Goal: Use online tool/utility: Utilize a website feature to perform a specific function

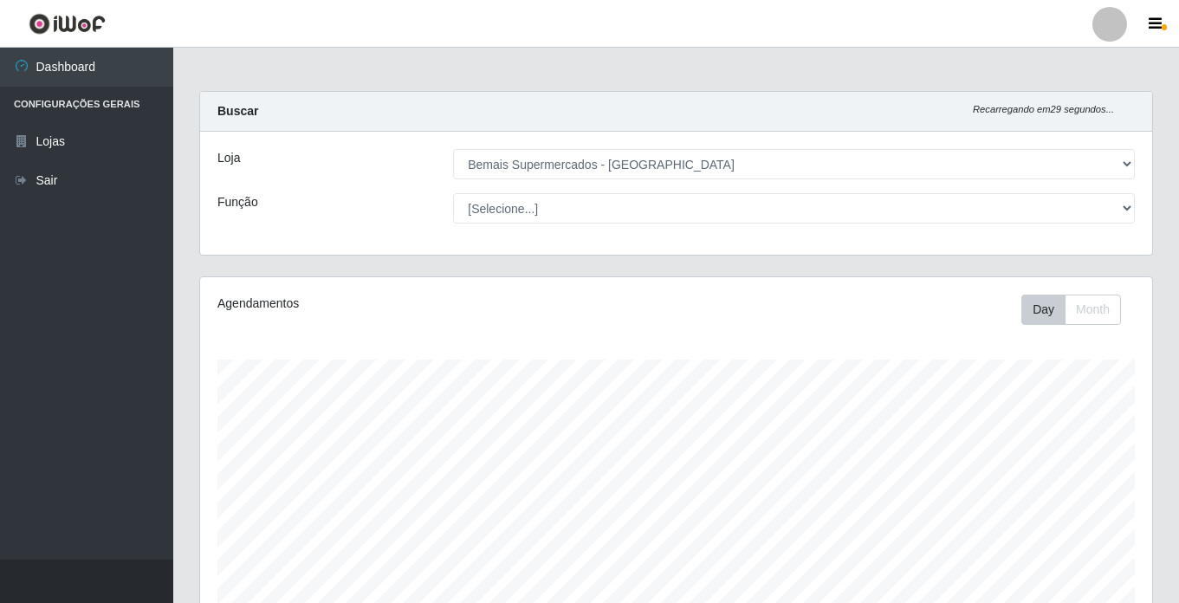
select select "250"
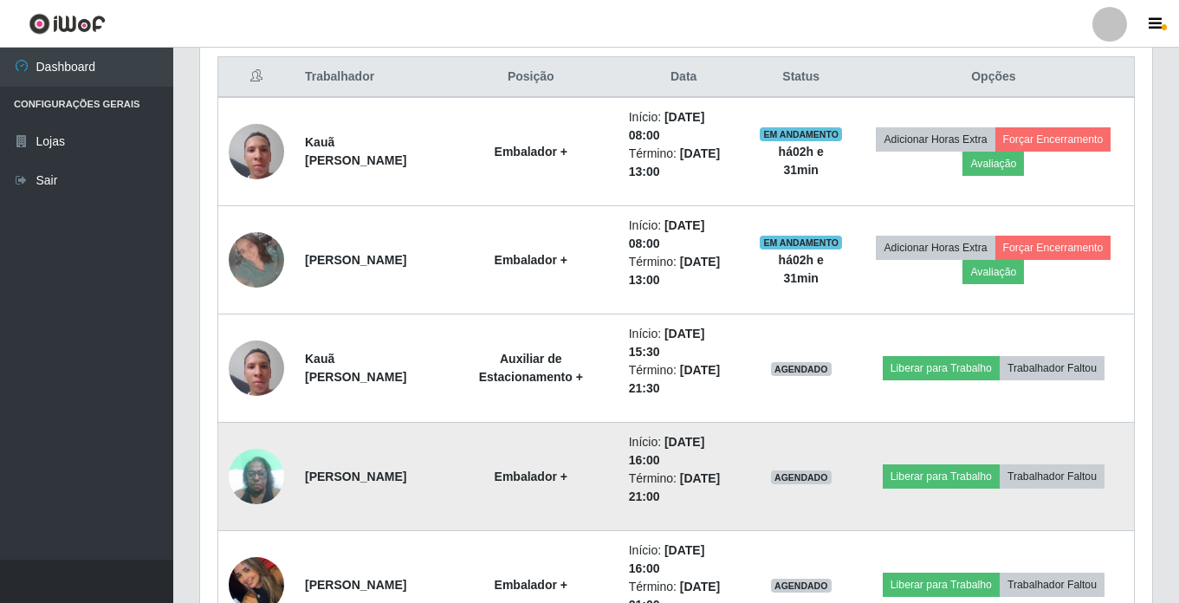
scroll to position [66, 0]
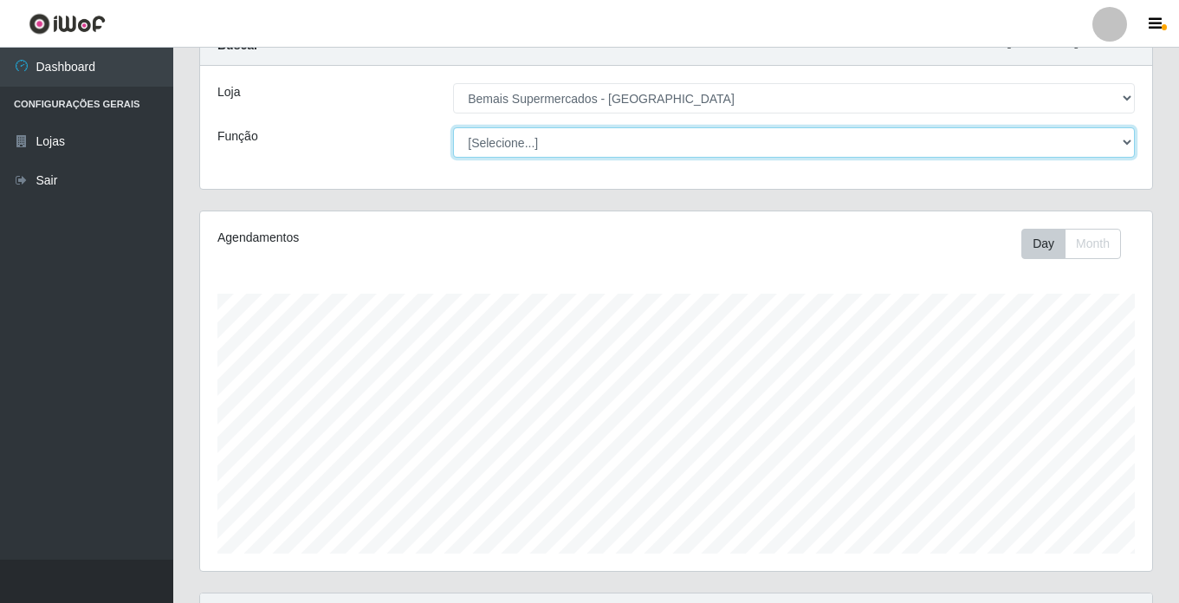
click at [628, 151] on select "[Selecione...] ASG ASG + ASG ++ Auxiliar de Estacionamento Auxiliar de Estacion…" at bounding box center [794, 142] width 682 height 30
click at [453, 127] on select "[Selecione...] ASG ASG + ASG ++ Auxiliar de Estacionamento Auxiliar de Estacion…" at bounding box center [794, 142] width 682 height 30
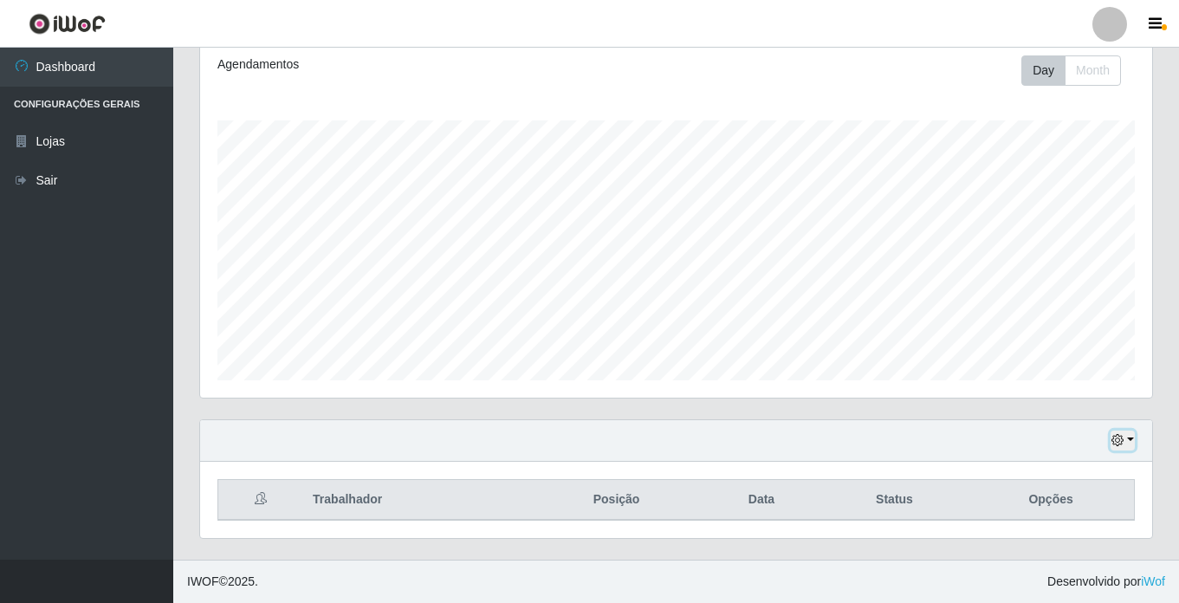
click at [1122, 444] on icon "button" at bounding box center [1117, 440] width 12 height 12
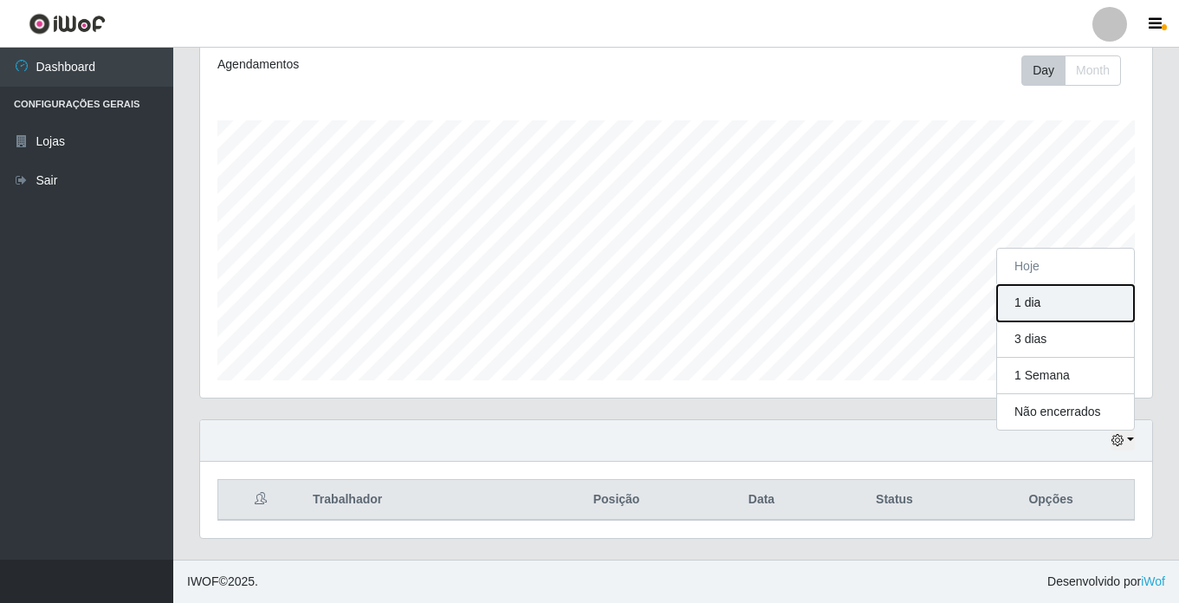
click at [1051, 294] on button "1 dia" at bounding box center [1065, 303] width 137 height 36
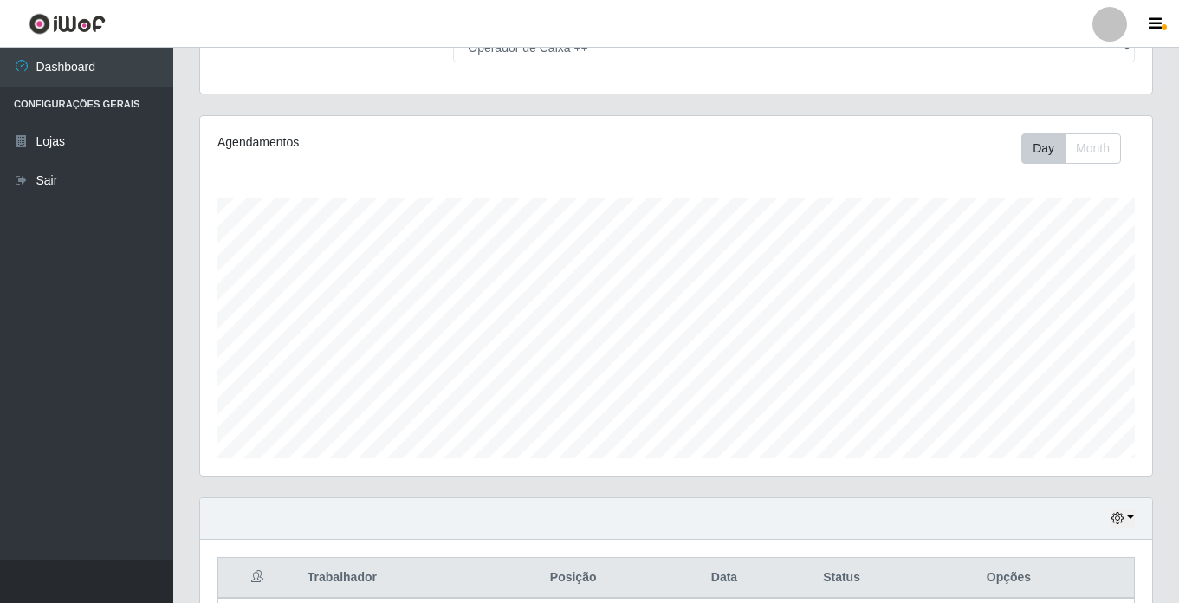
scroll to position [0, 0]
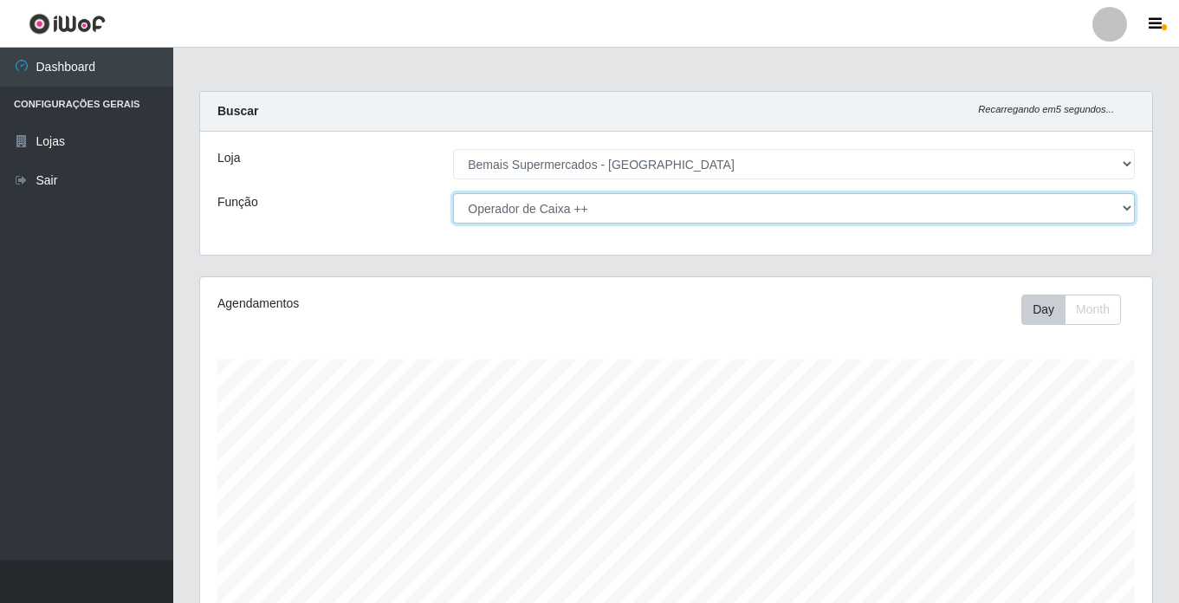
drag, startPoint x: 654, startPoint y: 201, endPoint x: 664, endPoint y: 223, distance: 24.0
click at [654, 201] on select "[Selecione...] ASG ASG + ASG ++ Auxiliar de Estacionamento Auxiliar de Estacion…" at bounding box center [794, 208] width 682 height 30
select select "[Selecione...]"
click at [453, 193] on select "[Selecione...] ASG ASG + ASG ++ Auxiliar de Estacionamento Auxiliar de Estacion…" at bounding box center [794, 208] width 682 height 30
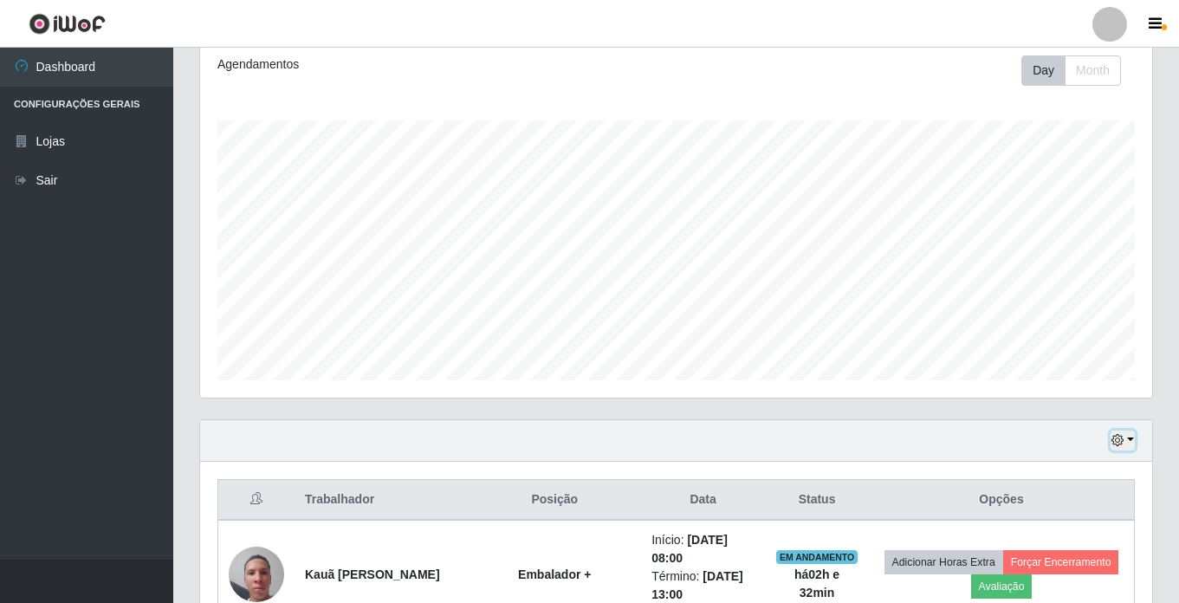
click at [1117, 444] on icon "button" at bounding box center [1117, 440] width 12 height 12
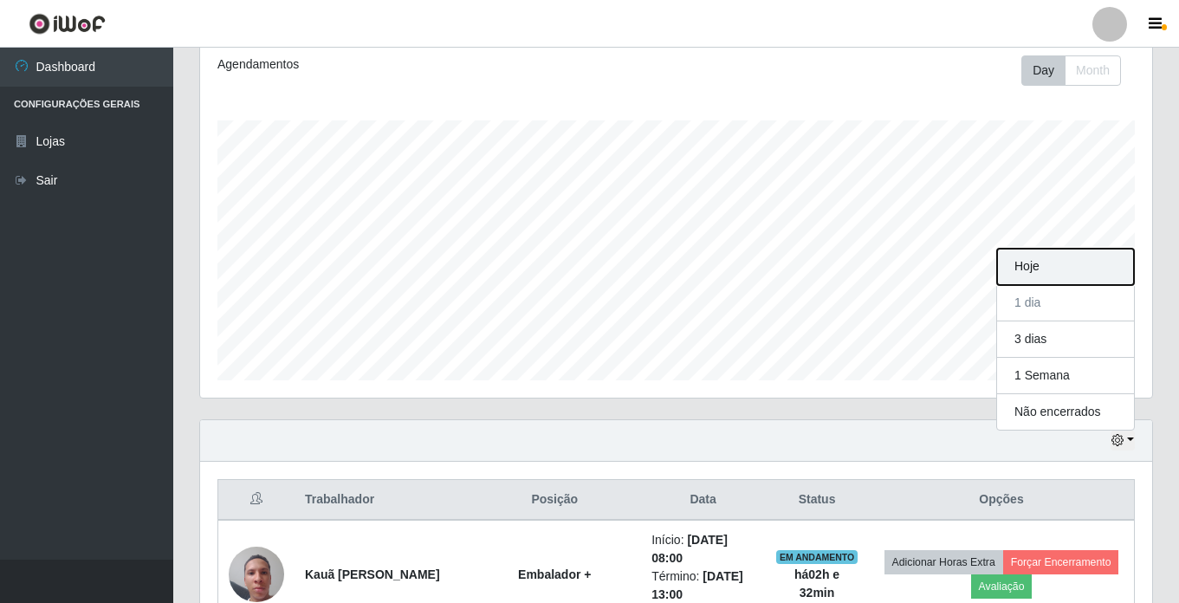
click at [1081, 270] on button "Hoje" at bounding box center [1065, 267] width 137 height 36
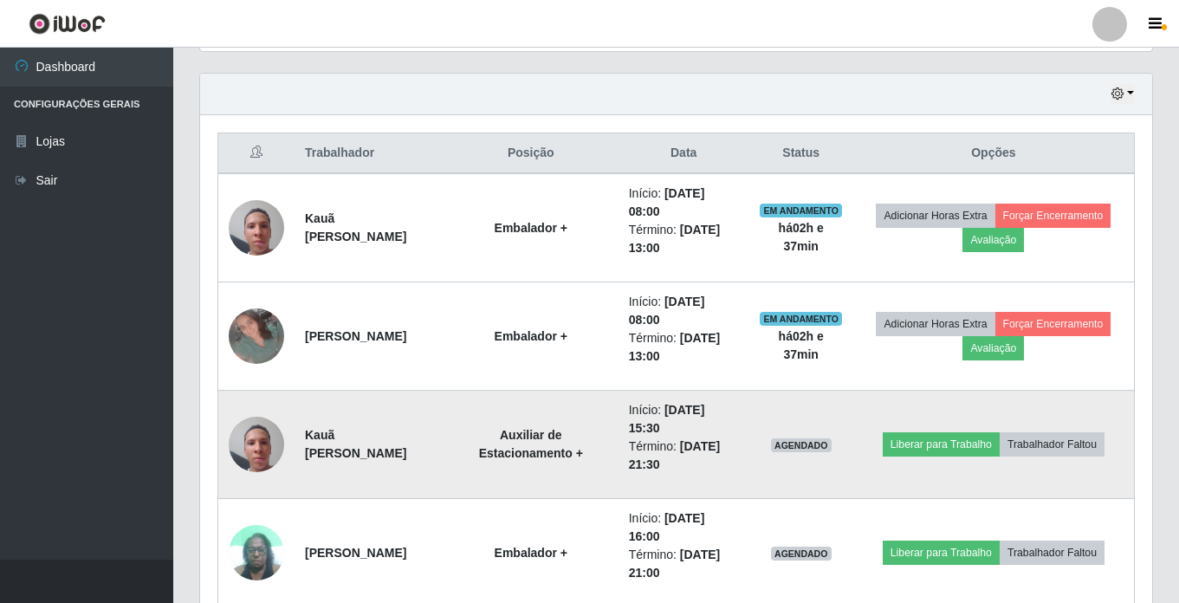
scroll to position [672, 0]
